Goal: Contribute content

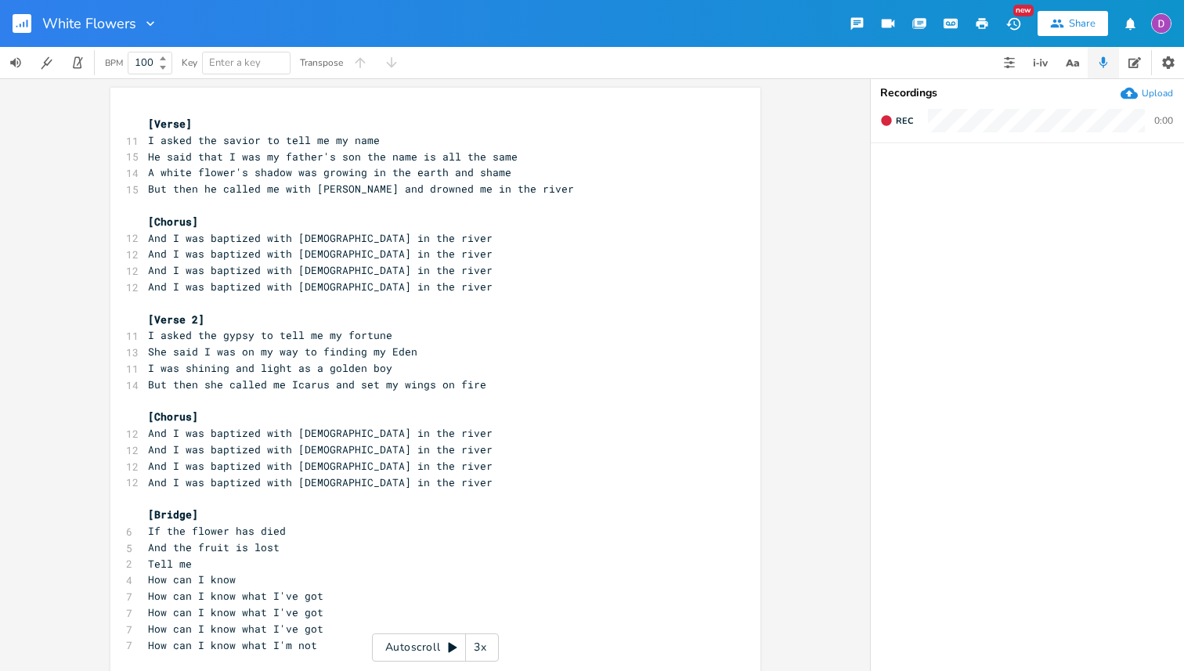
scroll to position [0, 28]
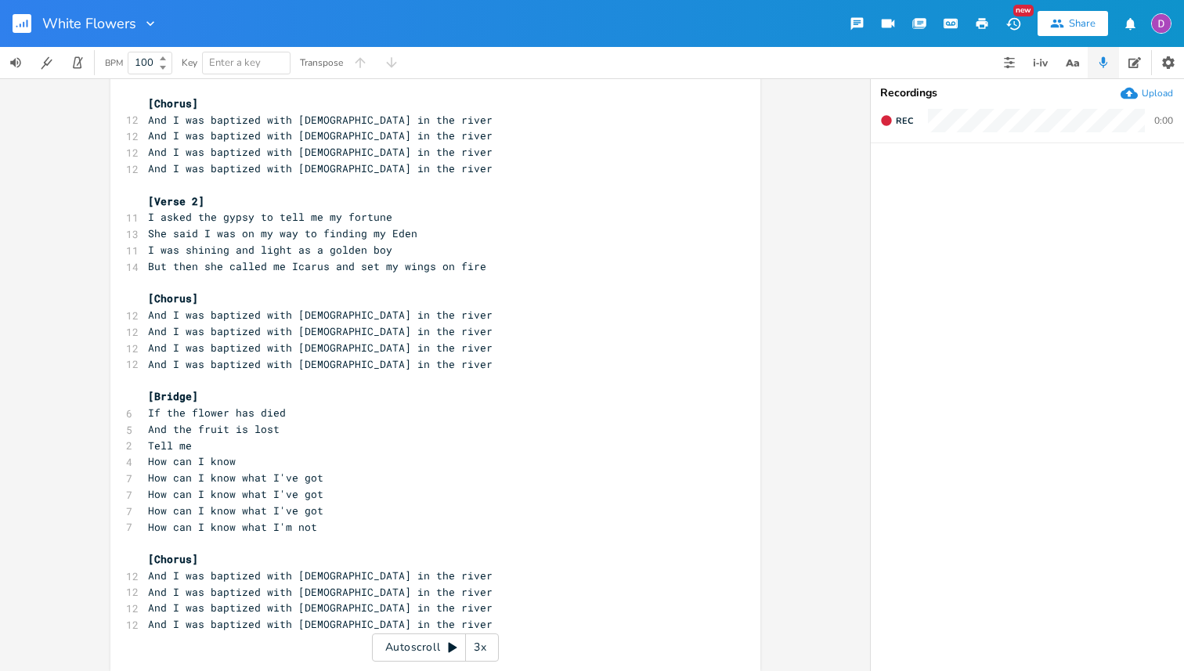
click at [21, 19] on rect "button" at bounding box center [22, 23] width 19 height 19
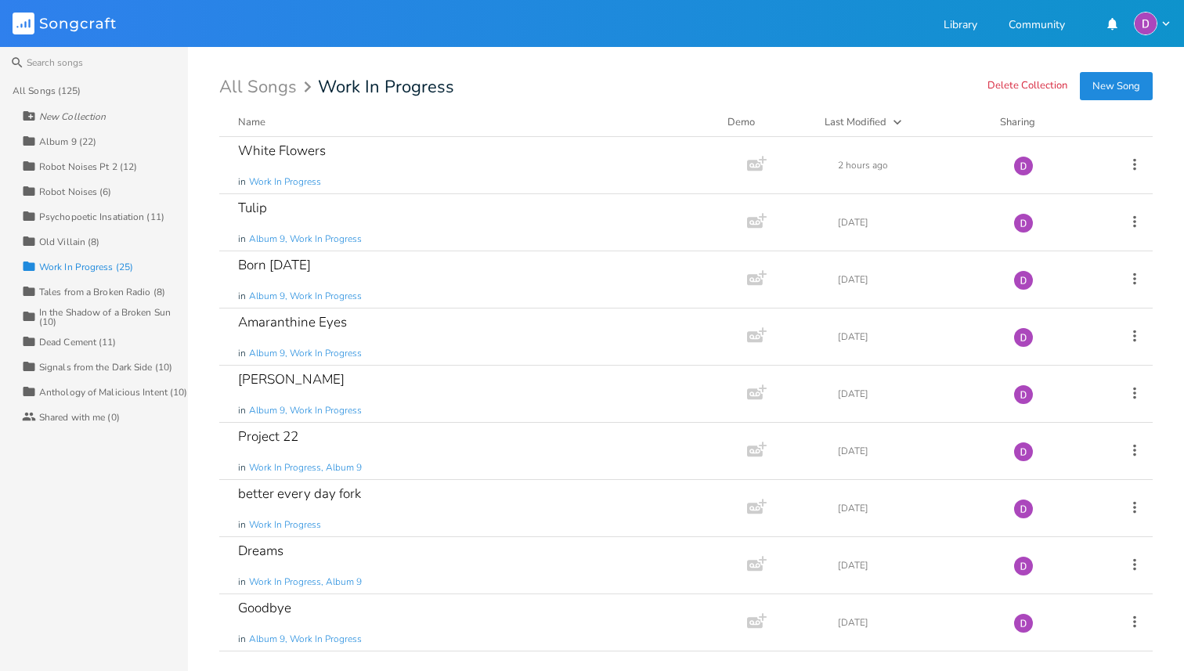
click at [1116, 88] on button "New Song" at bounding box center [1116, 86] width 73 height 28
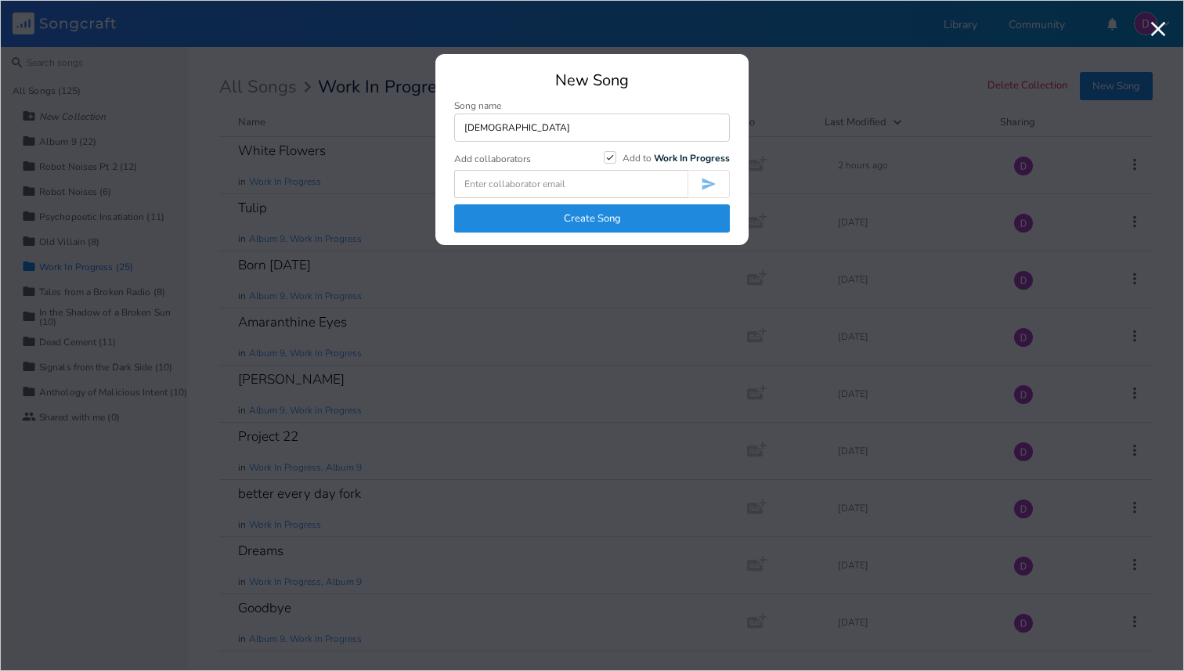
type input "[DEMOGRAPHIC_DATA]"
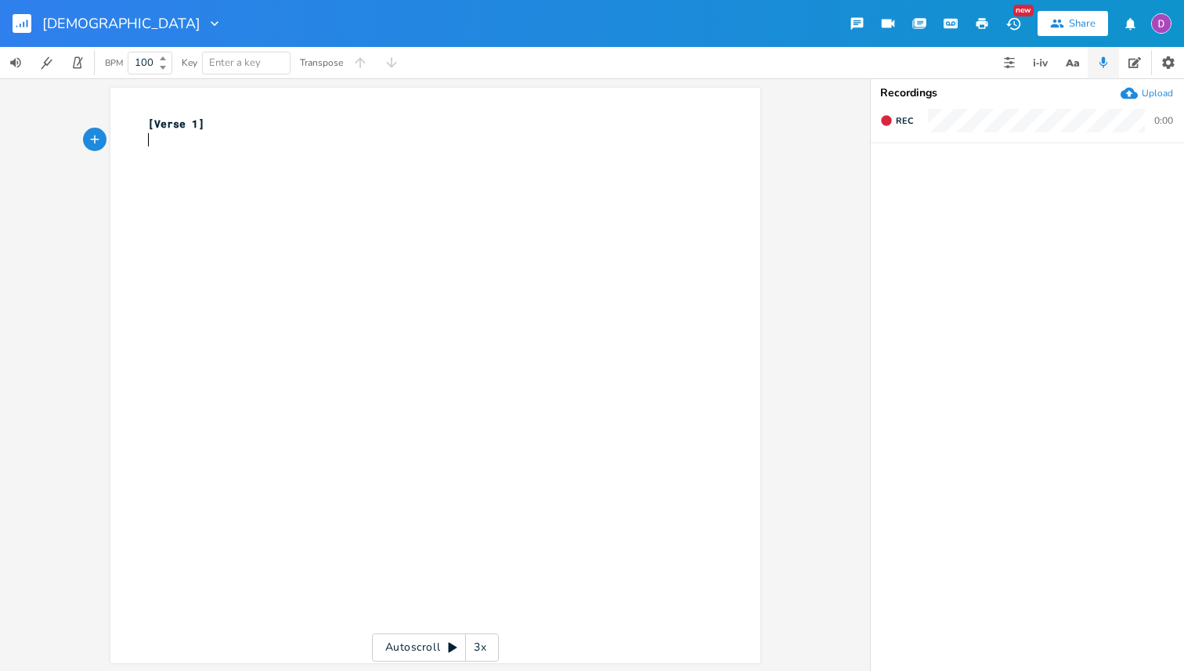
type textarea "[Verse 1]"
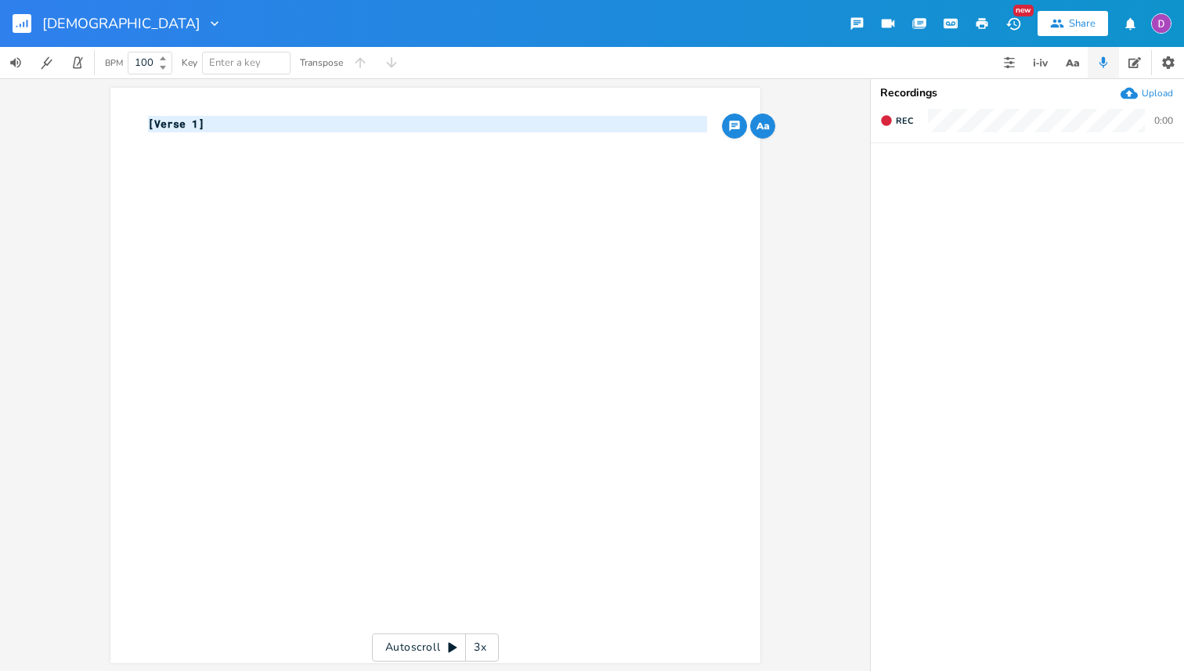
drag, startPoint x: 446, startPoint y: 186, endPoint x: 103, endPoint y: 96, distance: 354.7
click at [103, 96] on div "[Verse 1] x [Verse 1] ​ Autoscroll 3x" at bounding box center [435, 374] width 870 height 593
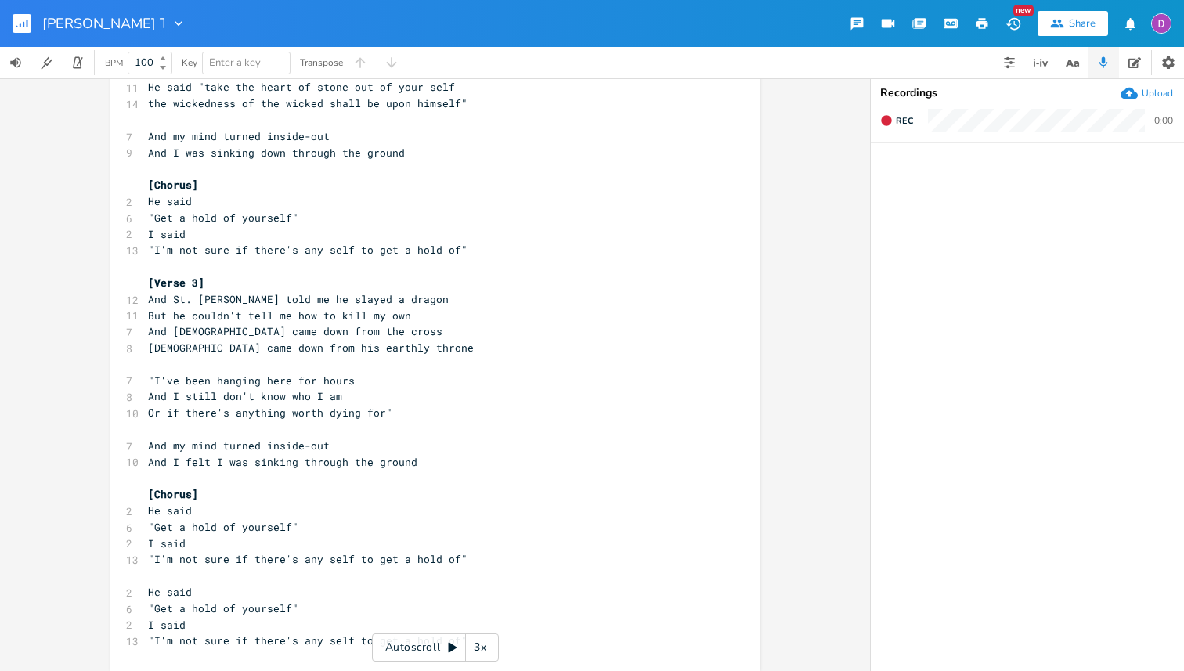
type input "[PERSON_NAME] Thusly"
click at [387, 154] on span "And I was sinking down through the ground" at bounding box center [276, 153] width 257 height 14
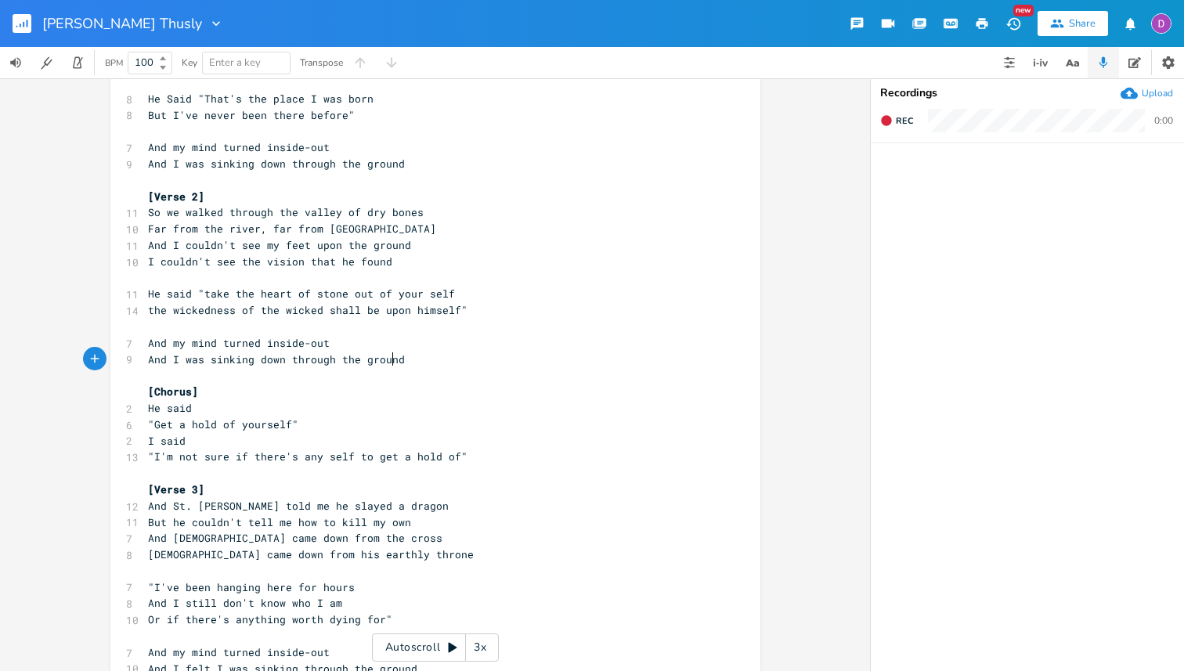
scroll to position [0, 0]
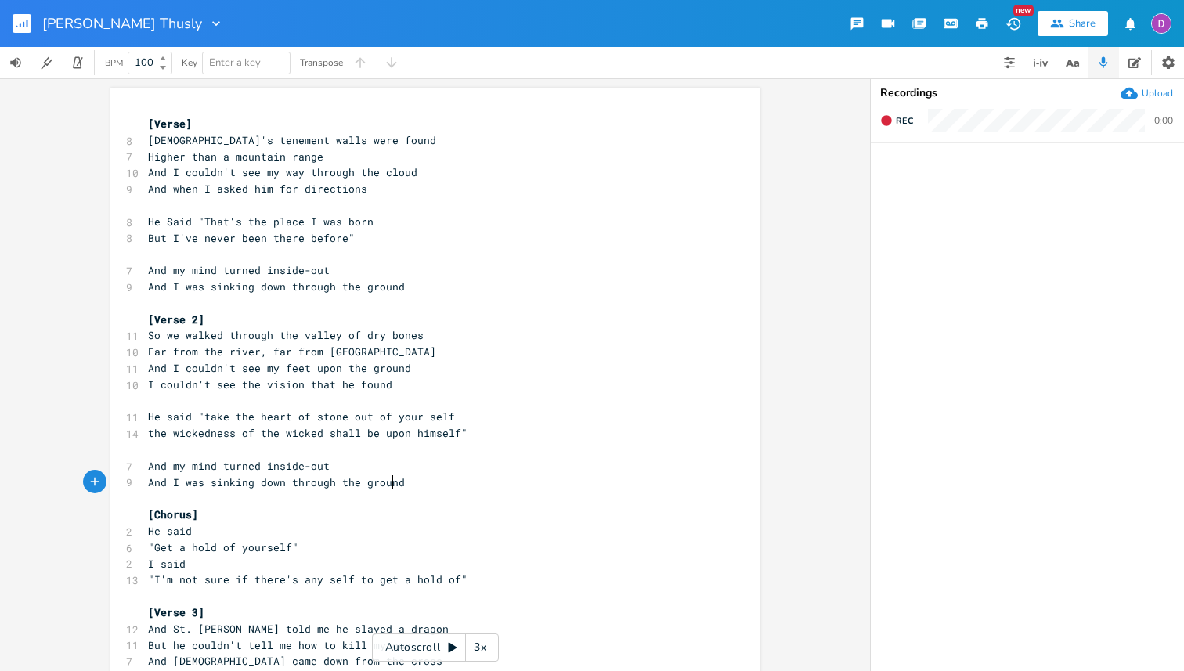
click at [327, 190] on span "And when I asked him for directions" at bounding box center [257, 189] width 219 height 14
type textarea "directions"
click at [327, 190] on span "And when I asked him for directions" at bounding box center [257, 189] width 219 height 14
click at [281, 155] on span "Higher than a mountain range" at bounding box center [235, 157] width 175 height 14
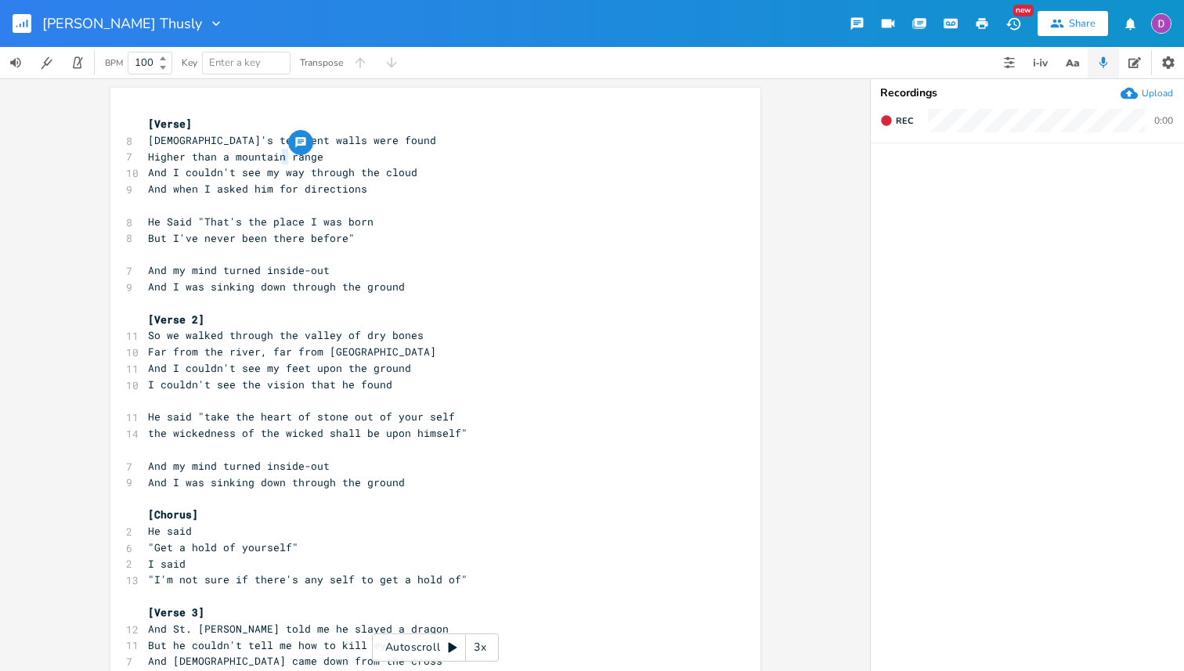
click at [297, 157] on span "Higher than a mountain range" at bounding box center [235, 157] width 175 height 14
type textarea "range"
click at [297, 157] on span "Higher than a mountain range" at bounding box center [235, 157] width 175 height 14
click at [441, 211] on pre "​" at bounding box center [428, 205] width 566 height 16
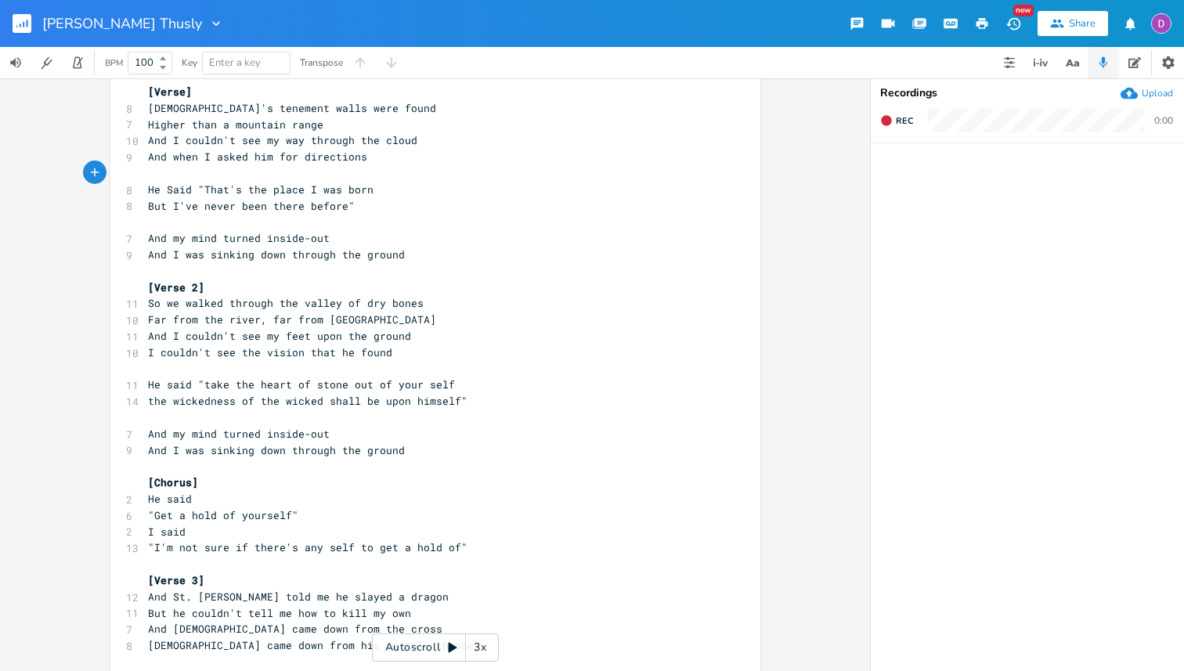
scroll to position [36, 0]
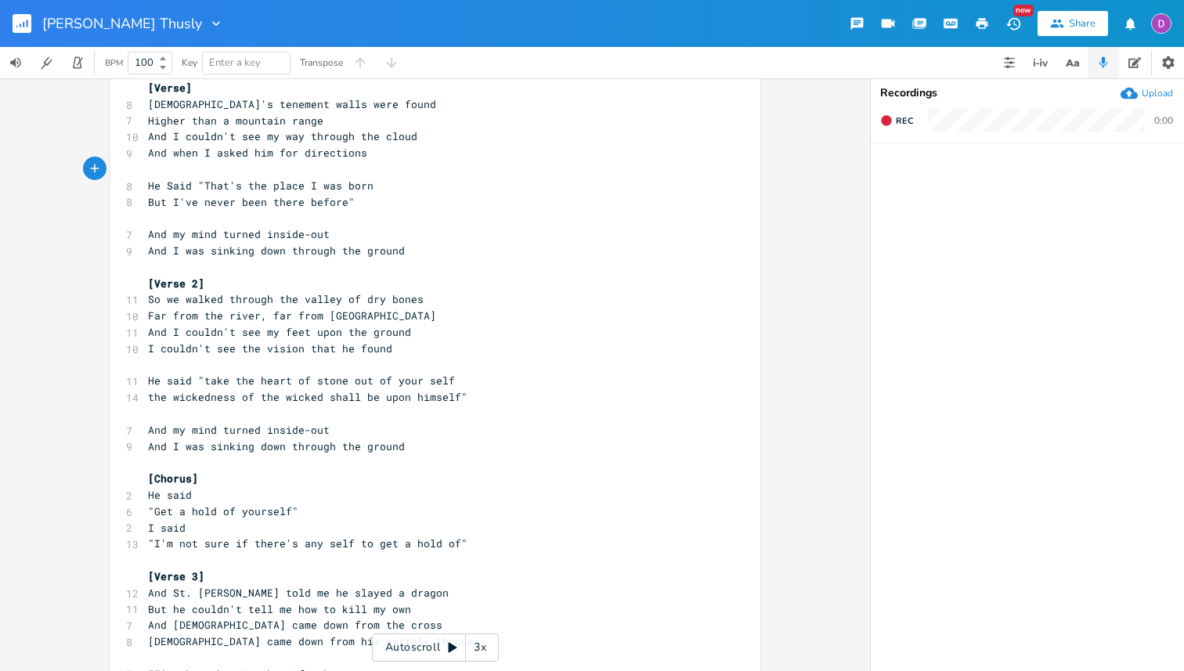
click at [297, 183] on span "He Said "That's the place I was born" at bounding box center [261, 186] width 226 height 14
type textarea "where"
drag, startPoint x: 265, startPoint y: 304, endPoint x: 128, endPoint y: 298, distance: 136.4
click at [145, 298] on div "11 So we walked through the valley of dry bones" at bounding box center [428, 299] width 566 height 16
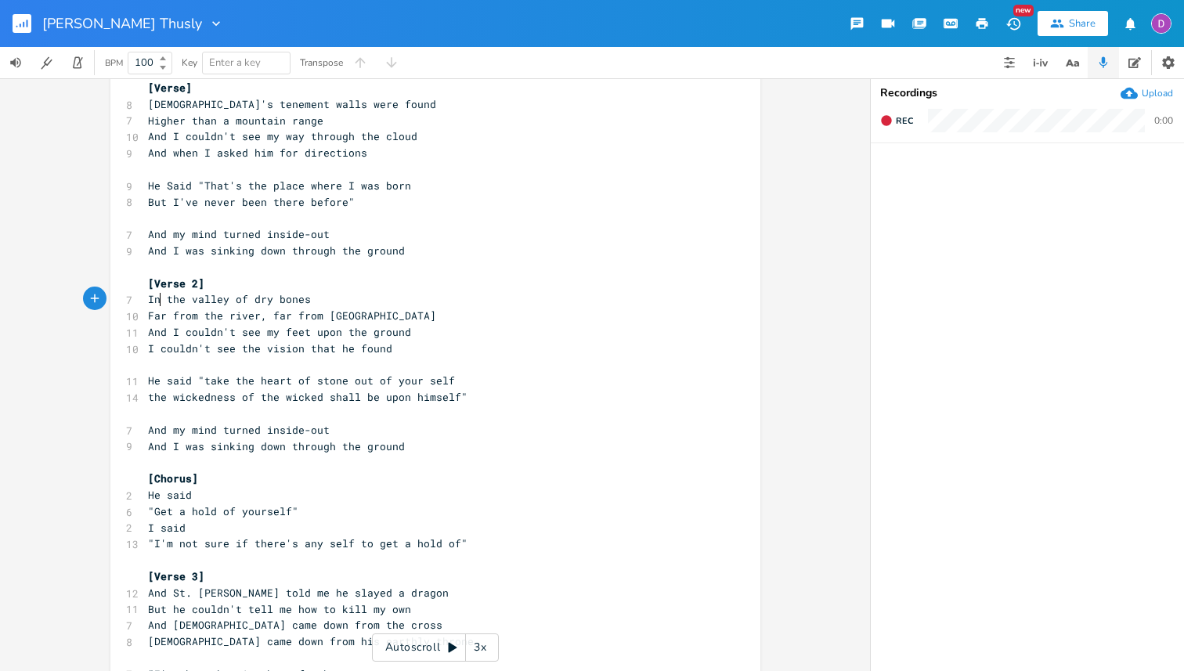
type textarea "In"
click at [270, 316] on span "Far from the river, far from [GEOGRAPHIC_DATA]" at bounding box center [292, 316] width 288 height 14
type textarea "far"
click at [270, 316] on span "Far from the river, far from [GEOGRAPHIC_DATA]" at bounding box center [292, 316] width 288 height 14
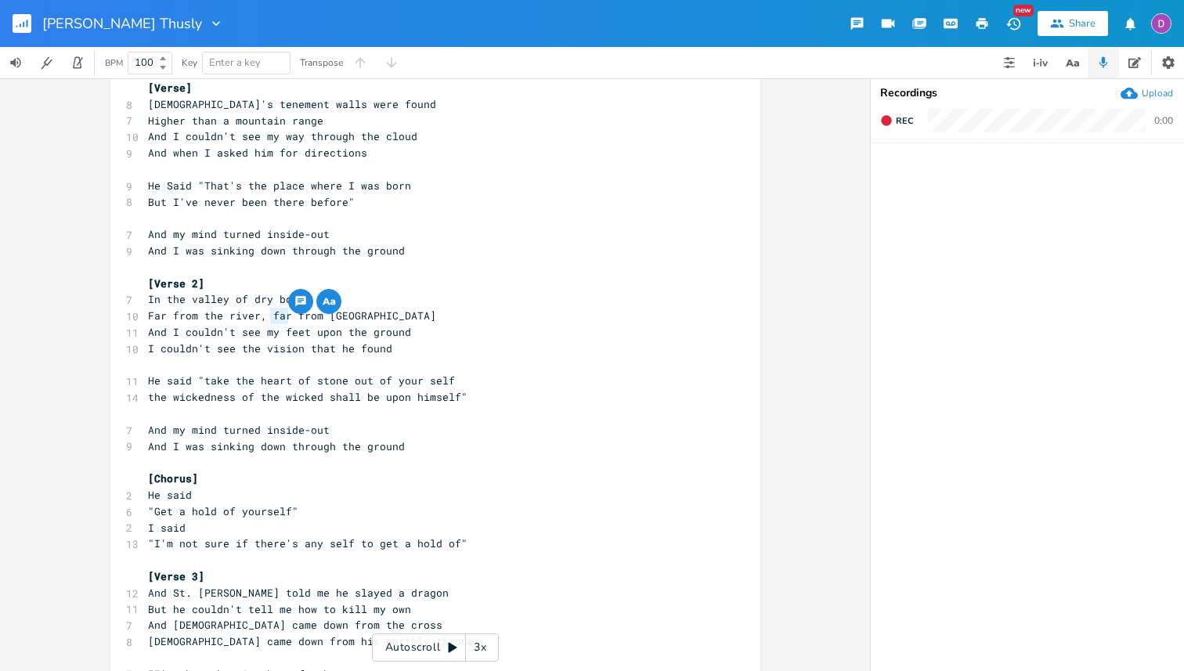
click at [365, 349] on span "I couldn't see the vision that he found" at bounding box center [270, 349] width 244 height 14
type textarea "found"
click at [365, 349] on span "I couldn't see the vision that he found" at bounding box center [270, 349] width 244 height 14
click at [436, 388] on pre "He said "take the heart of stone out of your self" at bounding box center [428, 381] width 566 height 16
click at [432, 383] on span "He said "take the heart of stone out of your self" at bounding box center [301, 381] width 307 height 14
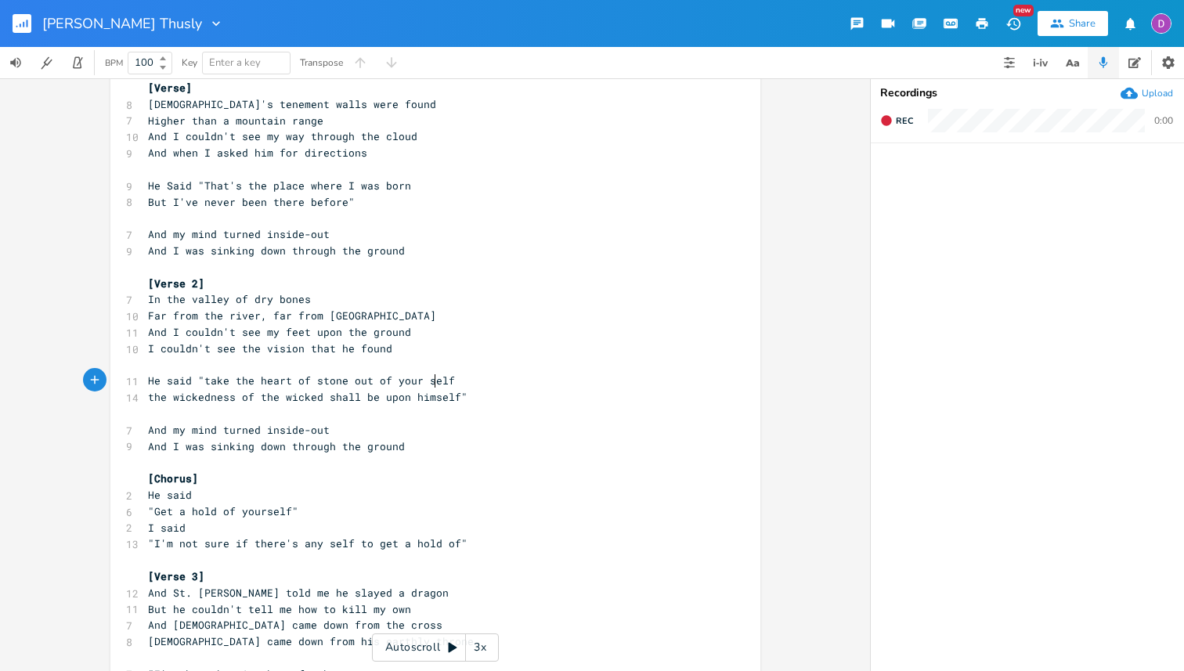
type textarea "self"
click at [432, 383] on span "He said "take the heart of stone out of your self" at bounding box center [301, 381] width 307 height 14
click at [421, 400] on span "the wickedness of the wicked shall be upon himself"" at bounding box center [308, 397] width 320 height 14
type textarea "them"
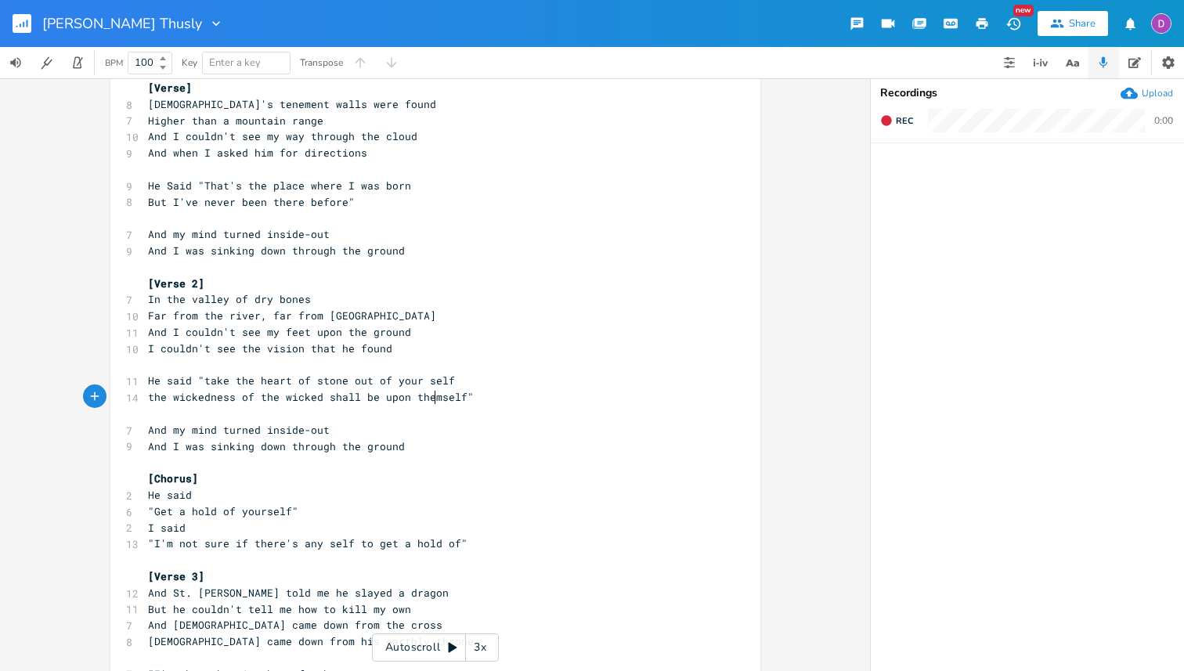
click at [429, 385] on span "He said "take the heart of stone out of your self" at bounding box center [301, 381] width 307 height 14
type textarea "self"
click at [429, 385] on span "He said "take the heart of stone out of your self" at bounding box center [301, 381] width 307 height 14
click at [352, 378] on span "He said "take the heart of stone out of your self" at bounding box center [301, 381] width 307 height 14
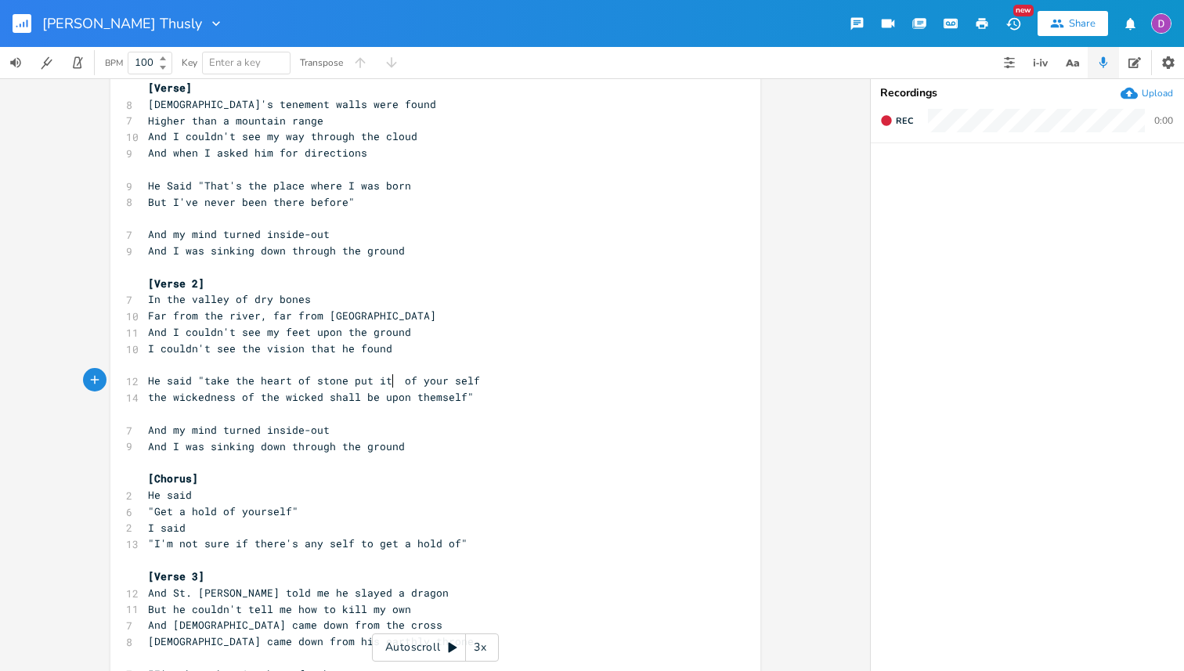
type textarea "put it on"
type textarea "of your self"
type textarea "the shelf"
